Goal: Check status: Check status

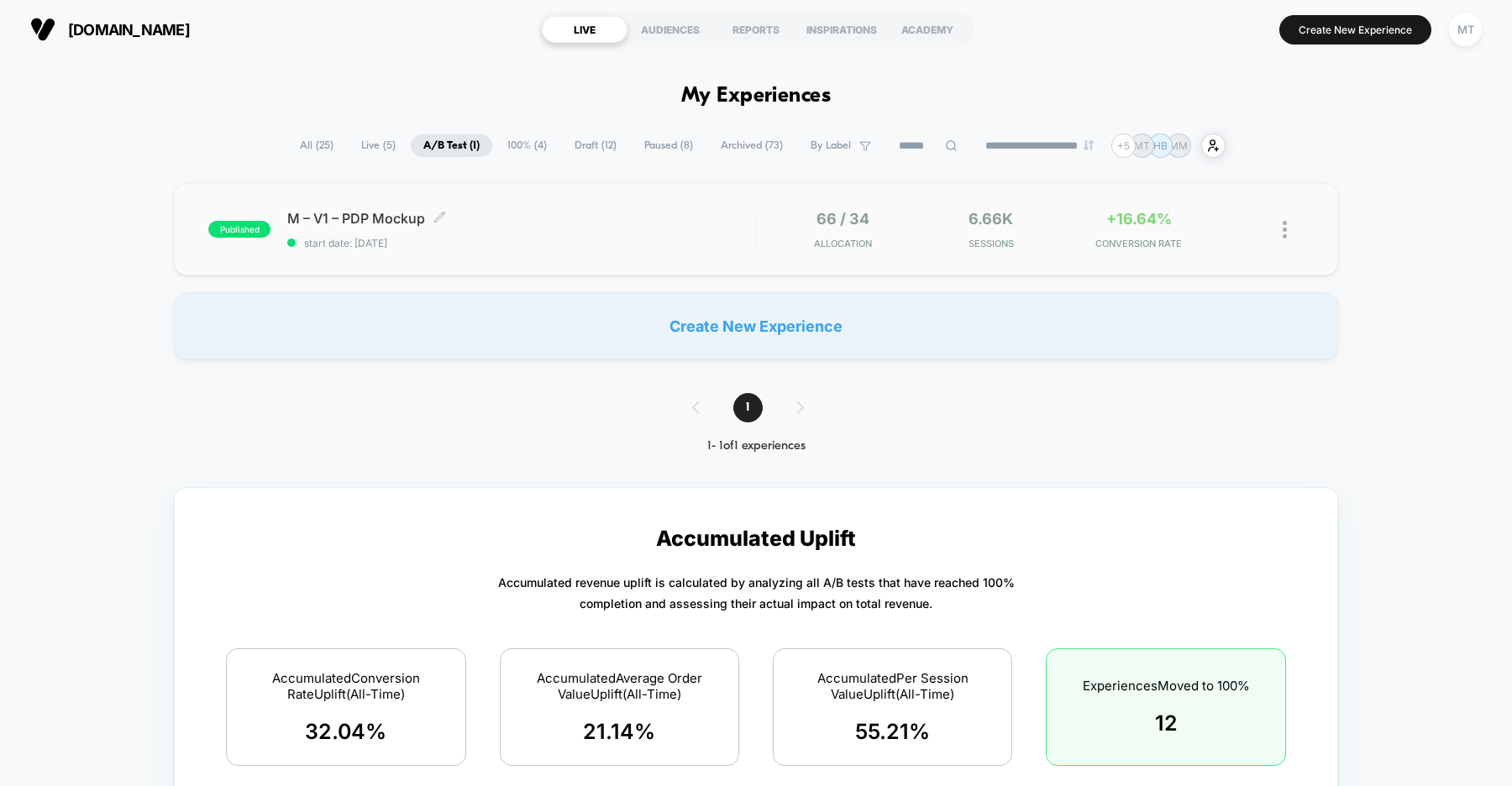
click at [567, 225] on span "M – V1 – PDP Mockup Click to edit experience details" at bounding box center [520, 218] width 468 height 16
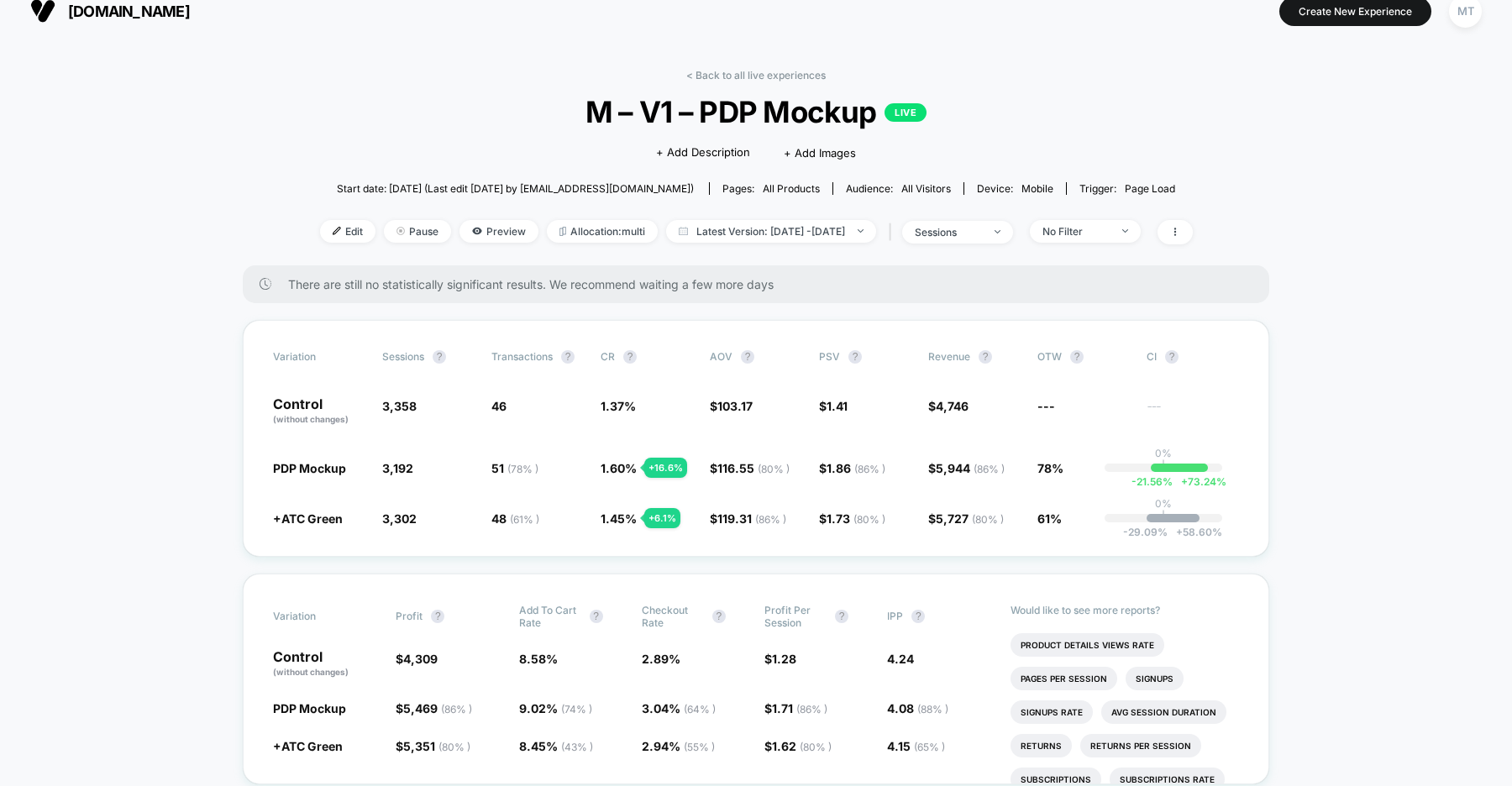
scroll to position [28, 0]
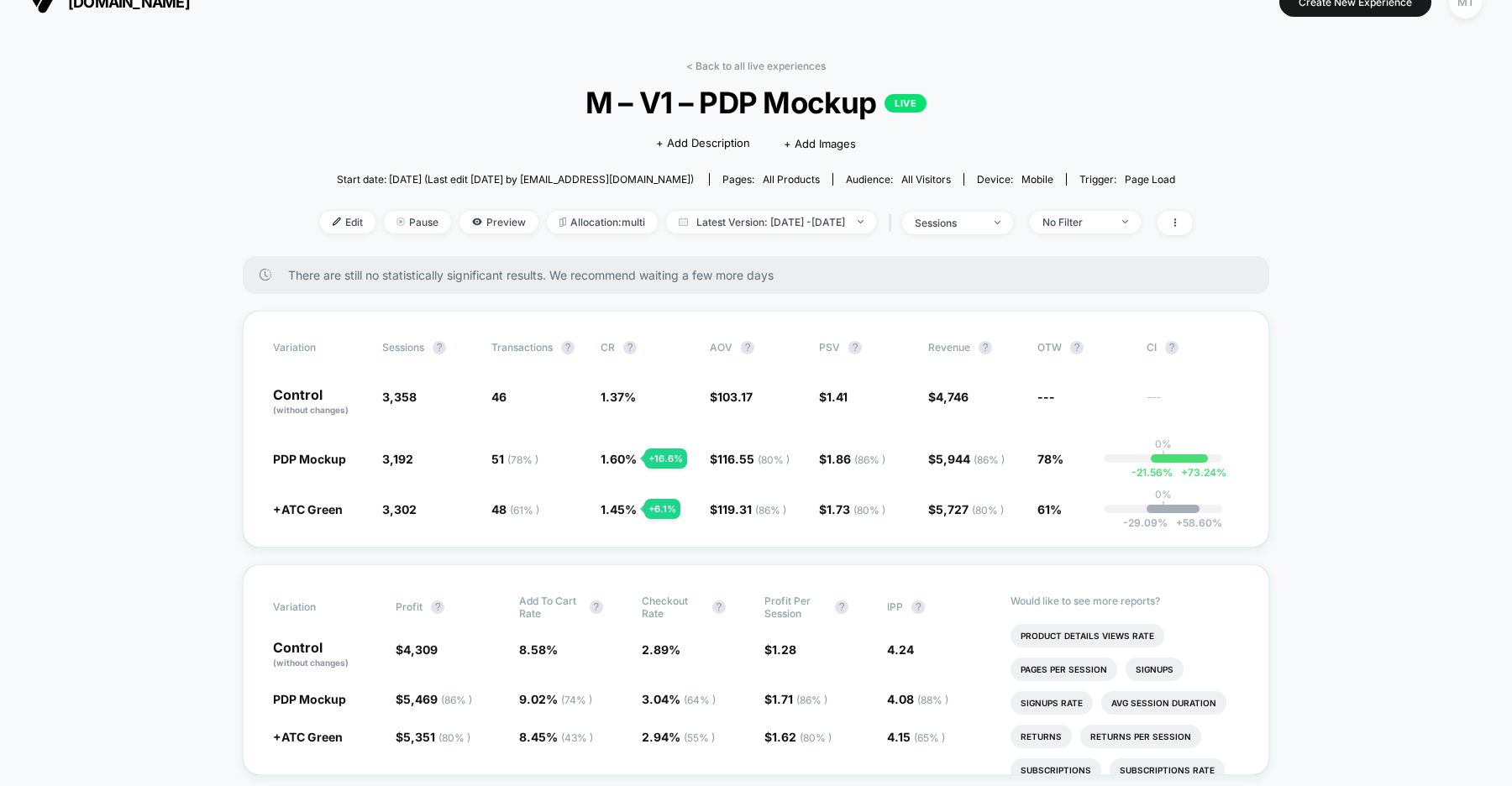
click at [164, 8] on span "us.organicbasics.com" at bounding box center [129, 2] width 122 height 17
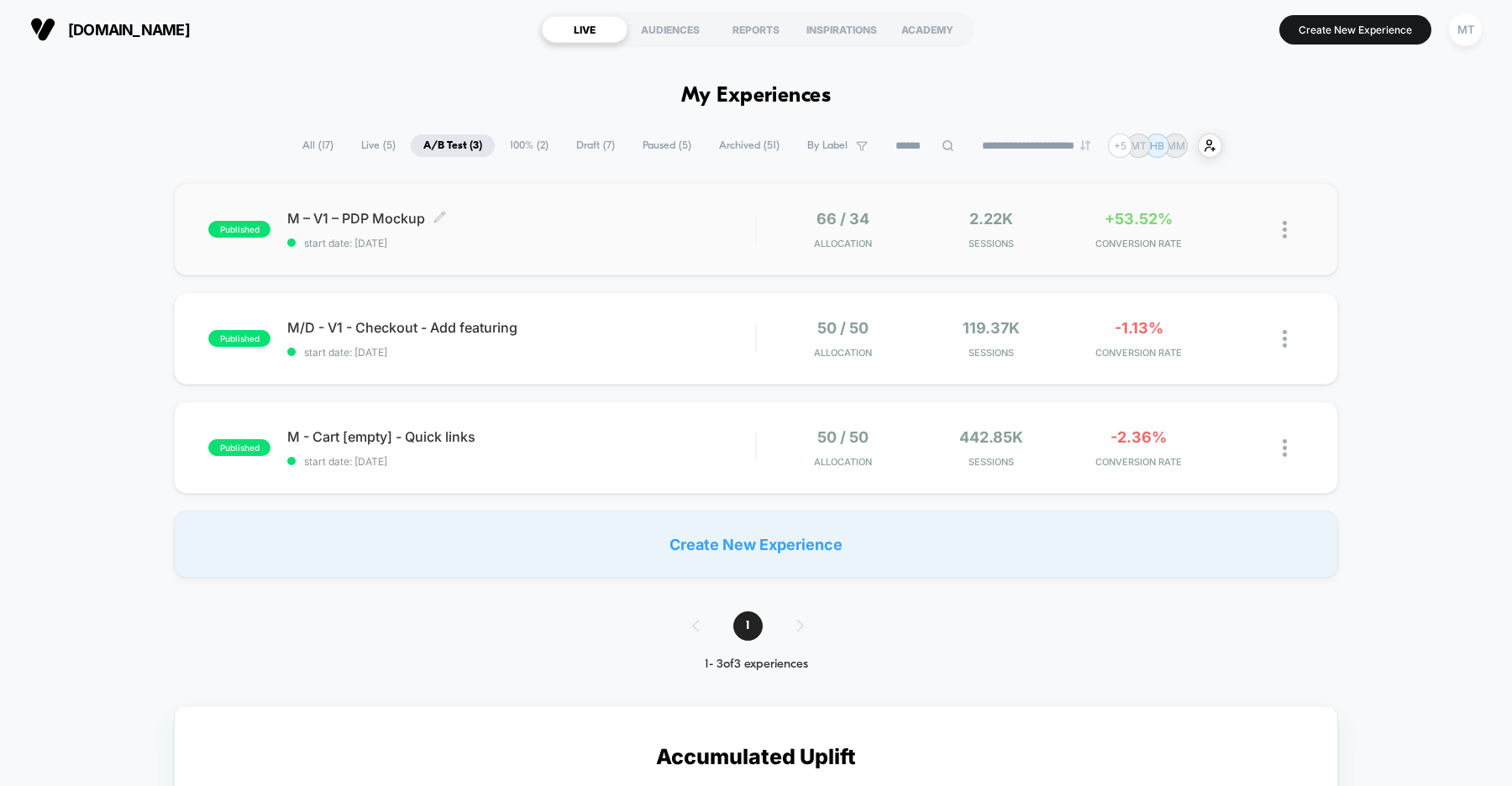
click at [545, 240] on span "start date: 9/16/2025" at bounding box center [520, 243] width 468 height 13
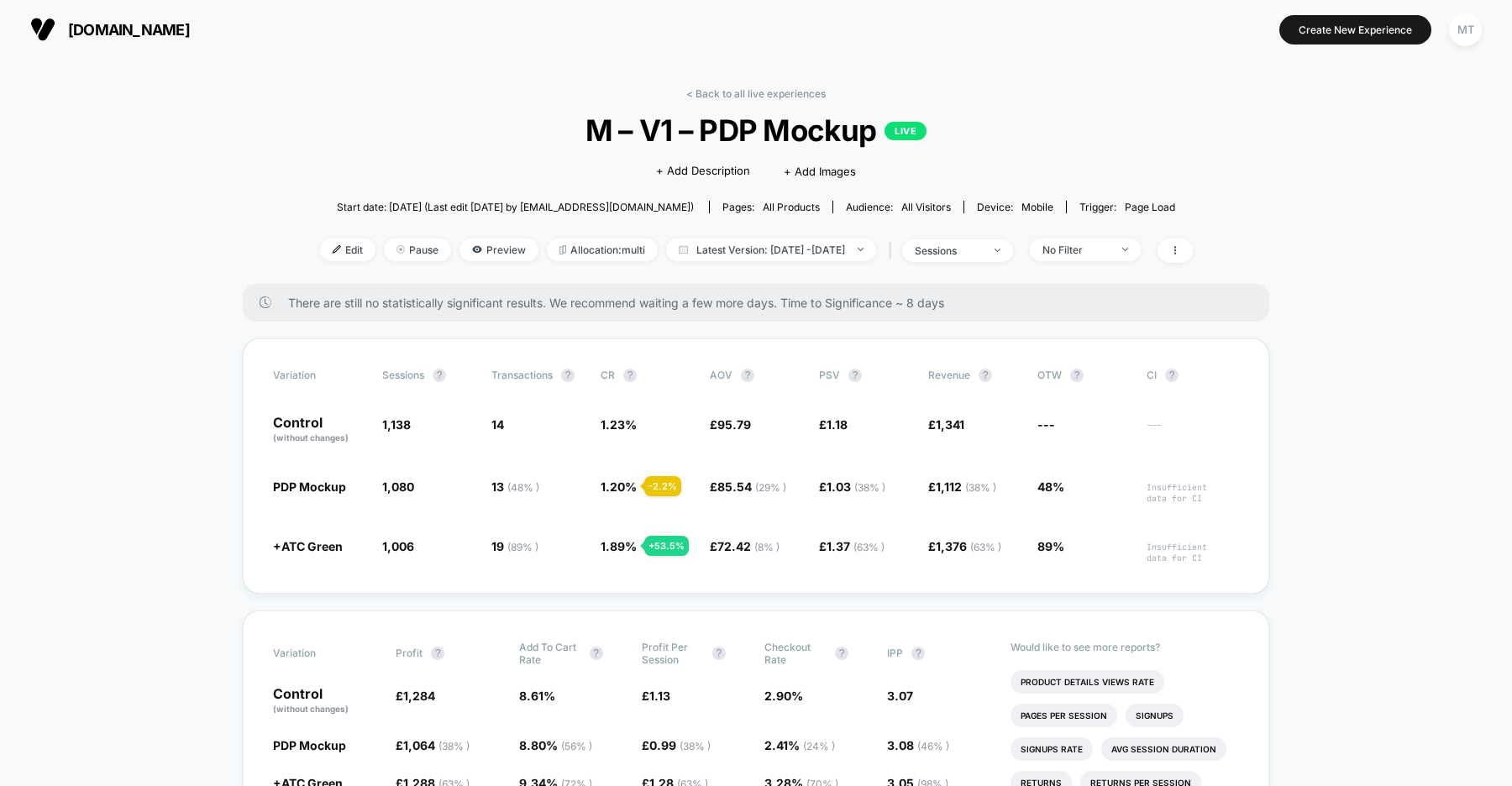
click at [190, 36] on span "uk.organicbasics.com" at bounding box center [129, 29] width 122 height 17
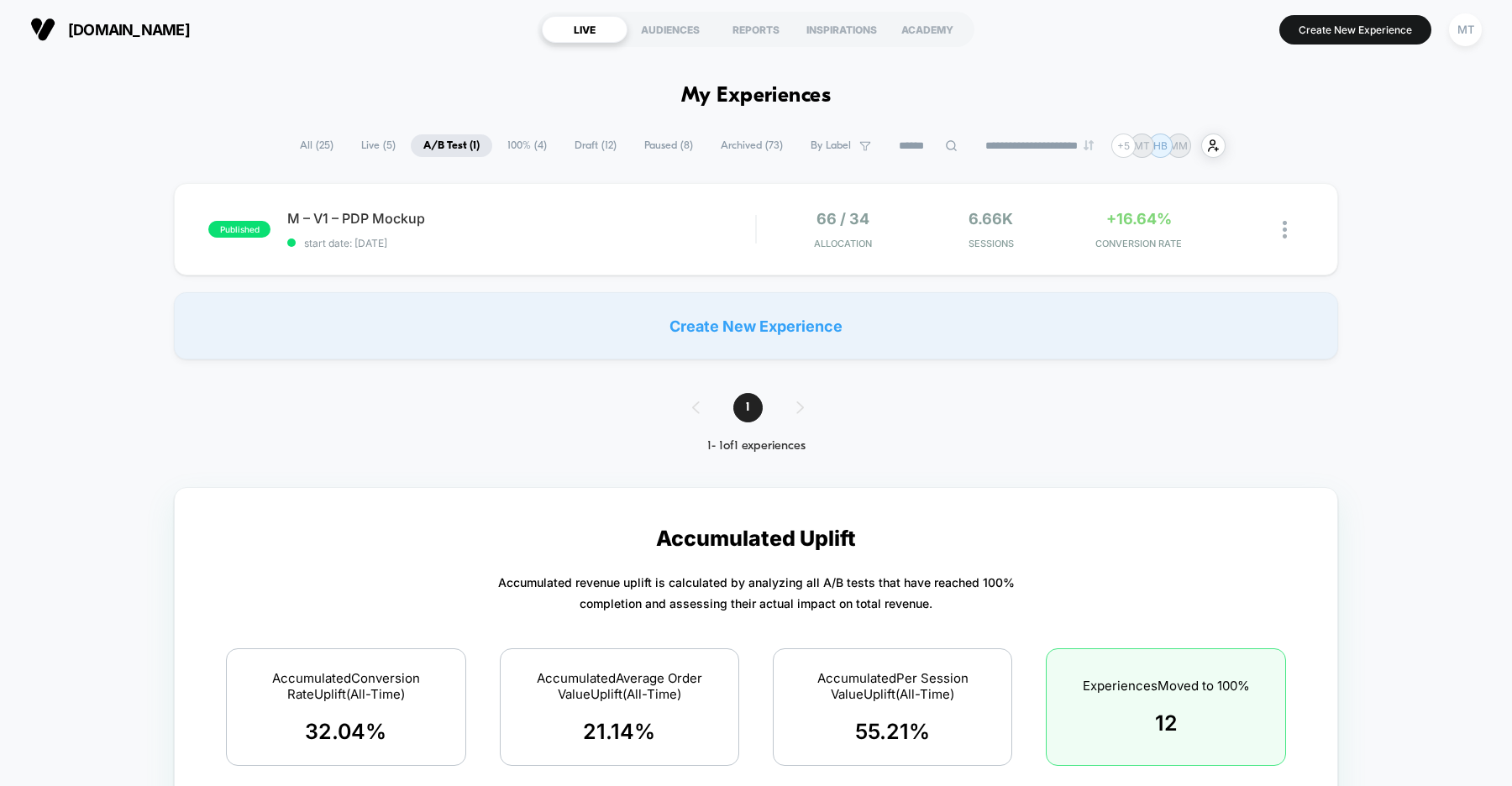
click at [95, 251] on div "published M – V1 – PDP Mockup start date: 9/16/2025 66 / 34 Allocation 6.66k Se…" at bounding box center [756, 271] width 1512 height 176
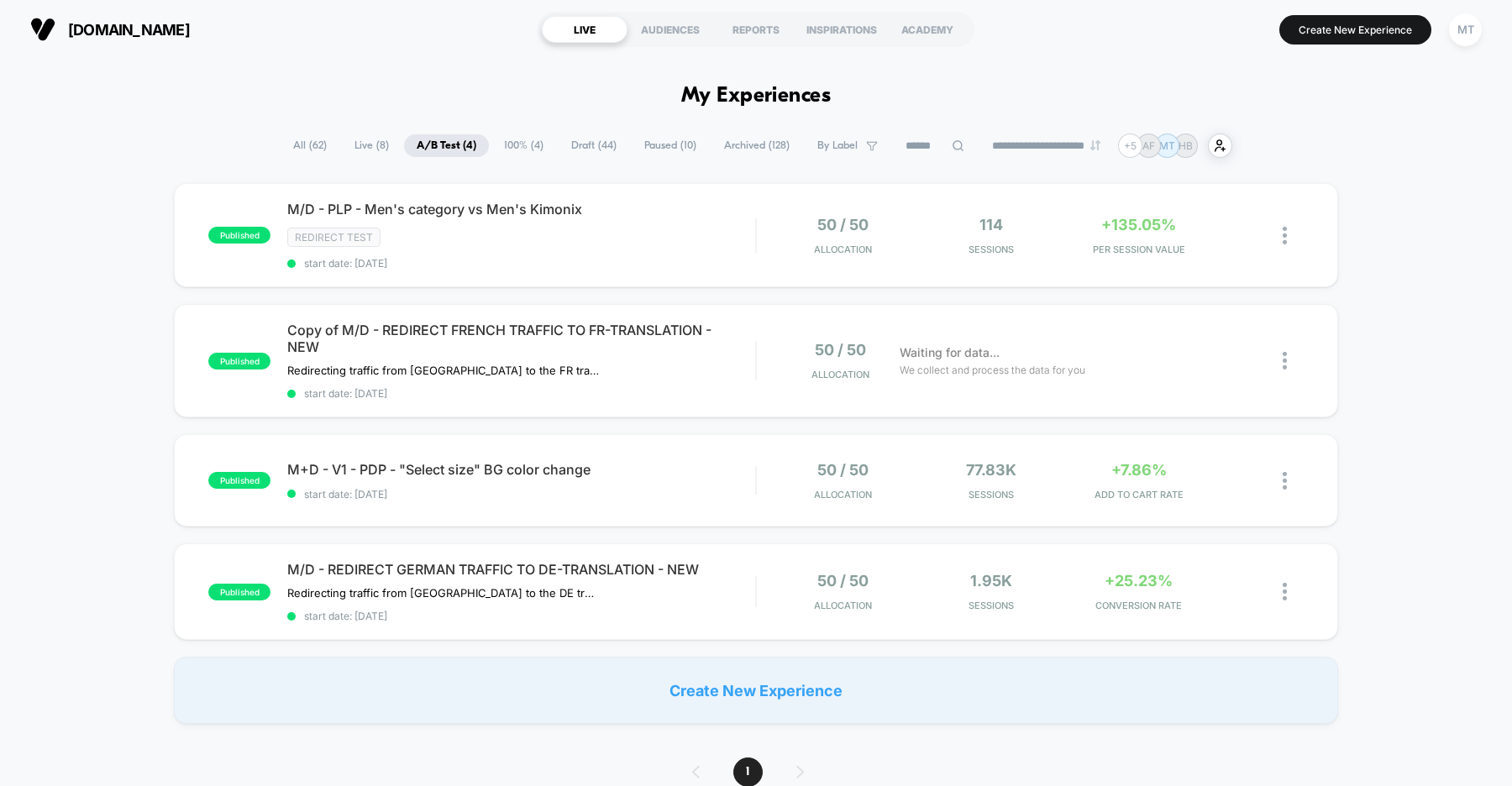
click at [78, 247] on div "published M/D - PLP - Men's category vs Men's Kimonix Redirect Test start date:…" at bounding box center [756, 454] width 1512 height 541
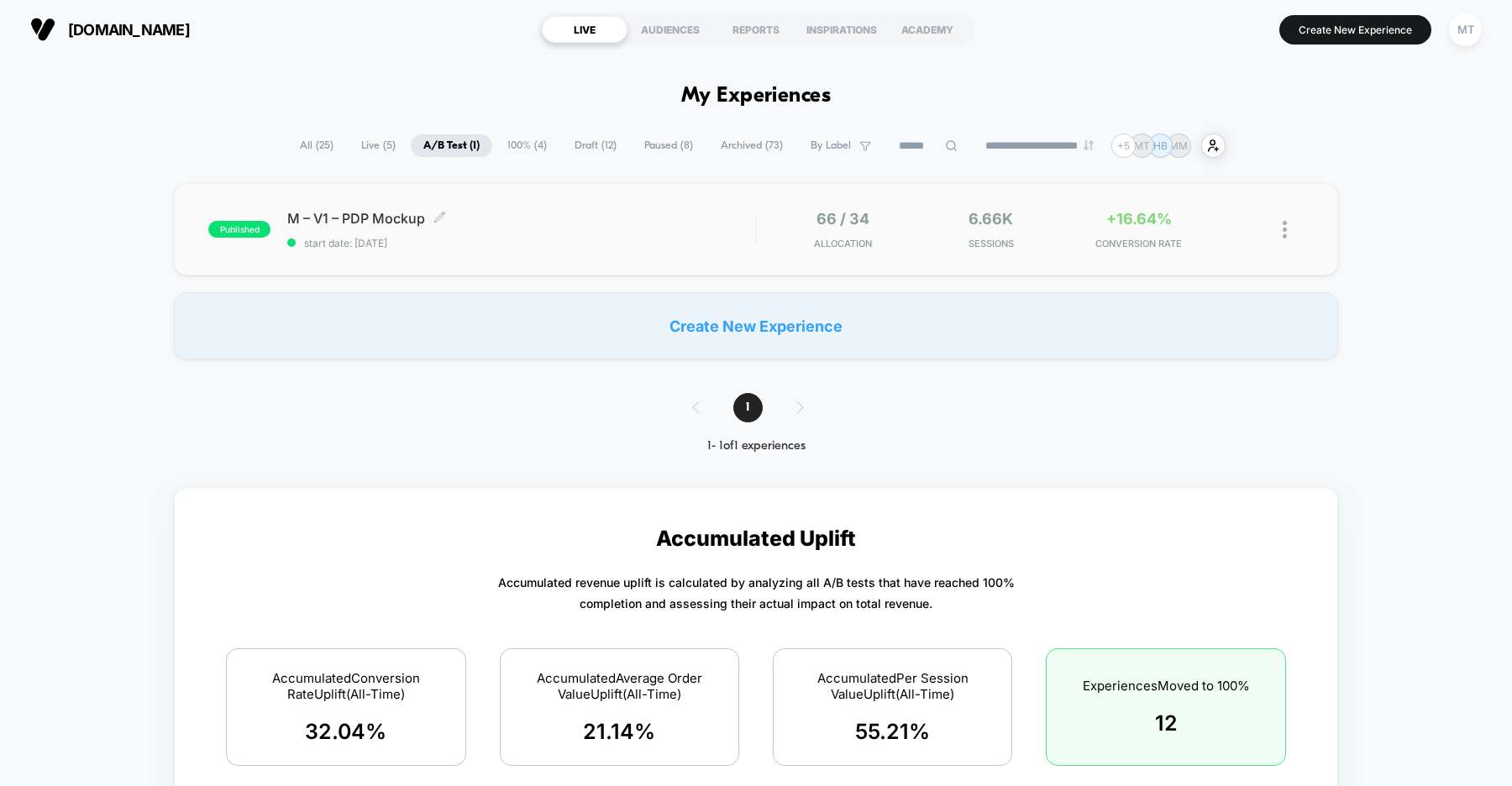
click at [535, 217] on span "M – V1 – PDP Mockup Click to edit experience details" at bounding box center [520, 218] width 468 height 16
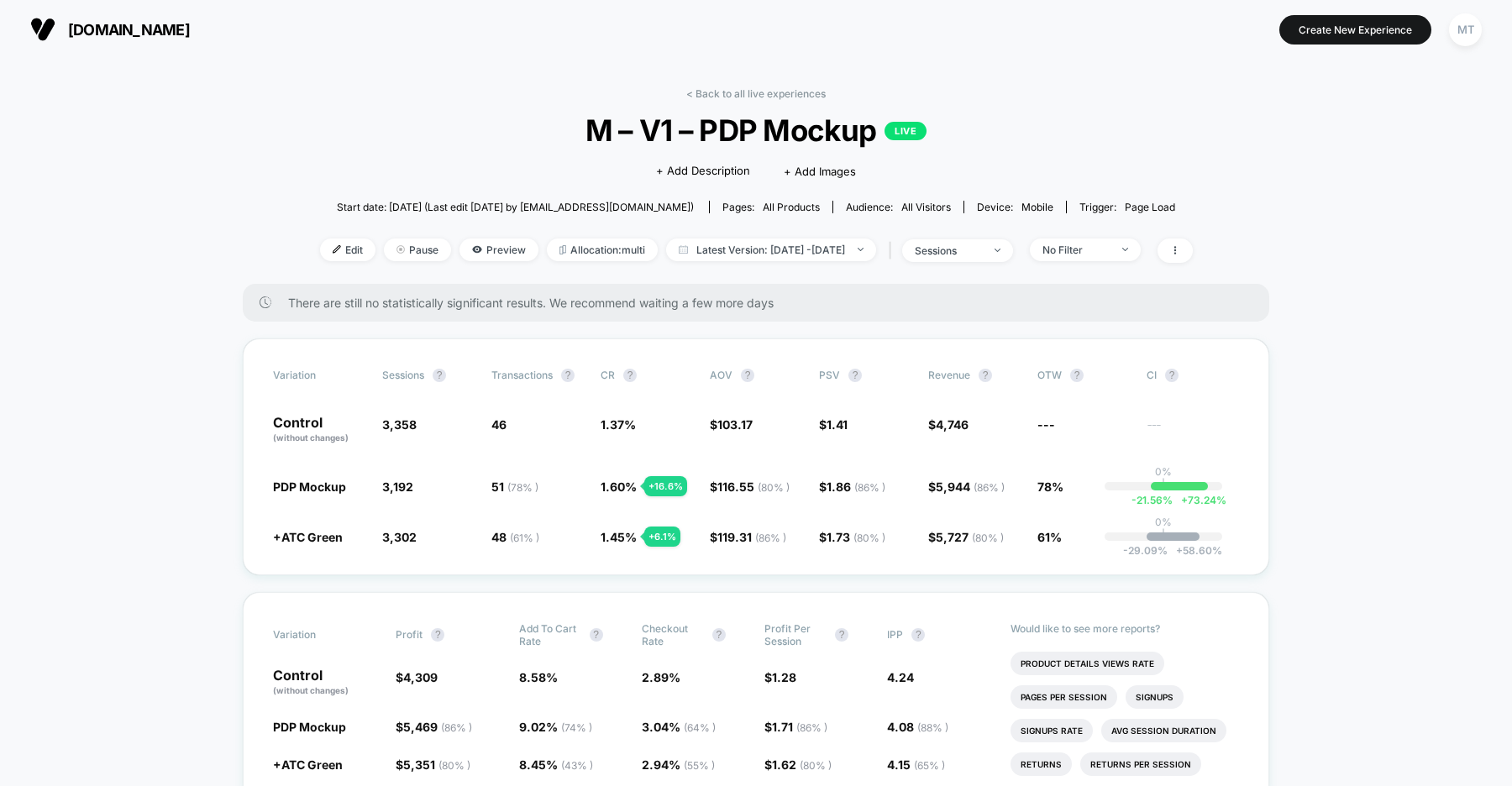
click at [162, 22] on span "[DOMAIN_NAME]" at bounding box center [129, 29] width 122 height 17
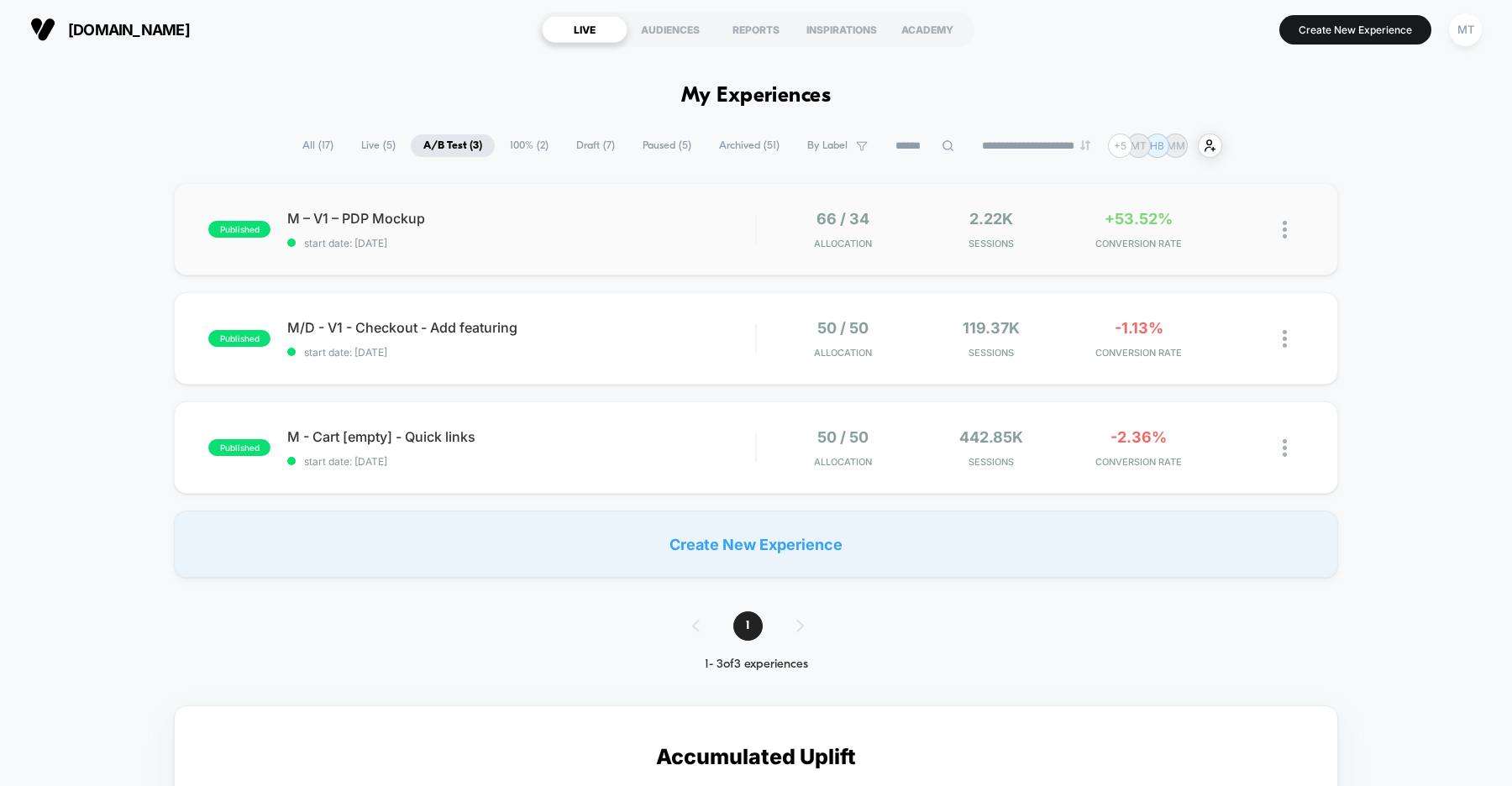
click at [480, 250] on div "published M – V1 – PDP Mockup start date: 9/16/2025 66 / 34 Allocation 2.22k Se…" at bounding box center [756, 230] width 1164 height 93
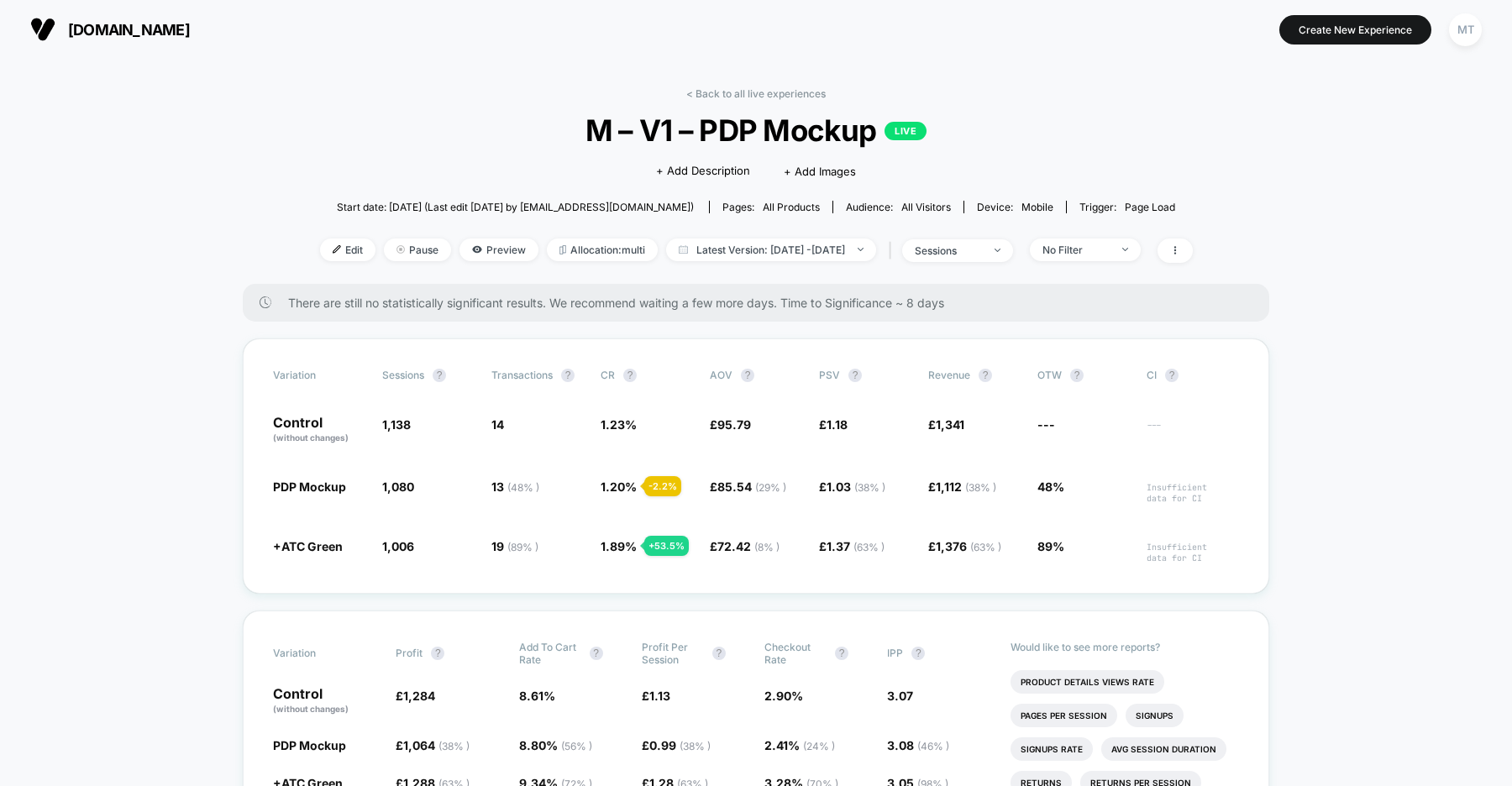
click at [179, 29] on span "uk.organicbasics.com" at bounding box center [129, 29] width 122 height 17
